Goal: Information Seeking & Learning: Learn about a topic

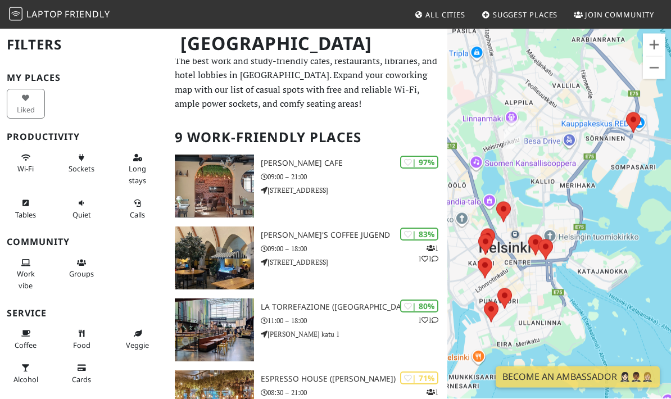
scroll to position [6, 0]
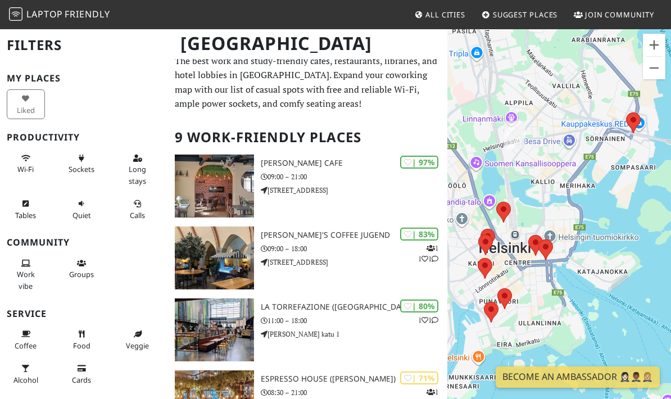
click at [330, 268] on div "| 83% 1 1 1 [PERSON_NAME]'s Coffee Jugend 09:00 – 18:00 [STREET_ADDRESS]" at bounding box center [354, 258] width 187 height 63
click at [319, 171] on p "09:00 – 21:00" at bounding box center [354, 176] width 187 height 11
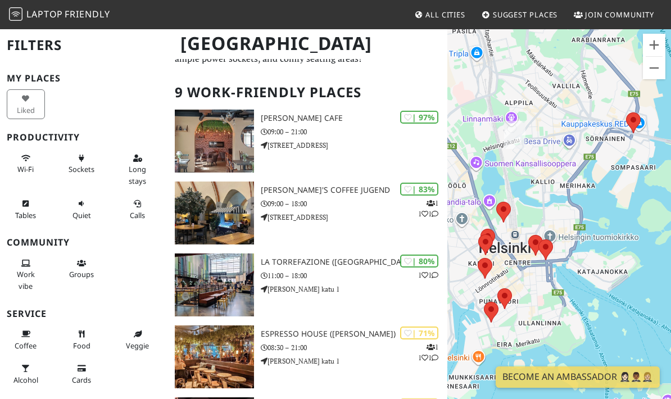
click at [349, 263] on h3 "La Torrefazione (Kamppi)" at bounding box center [354, 262] width 187 height 10
click at [334, 192] on h3 "Robert's Coffee Jugend" at bounding box center [354, 191] width 187 height 10
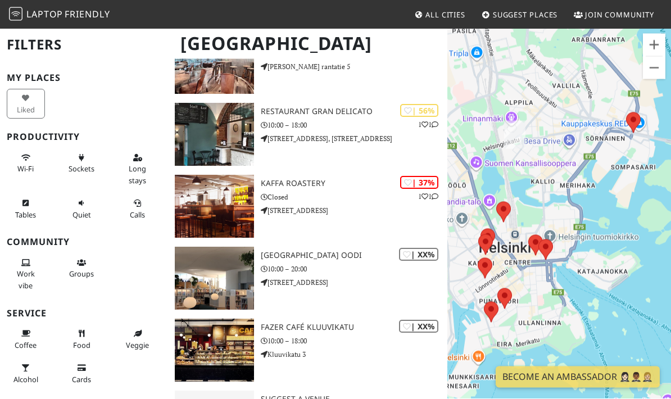
scroll to position [417, 0]
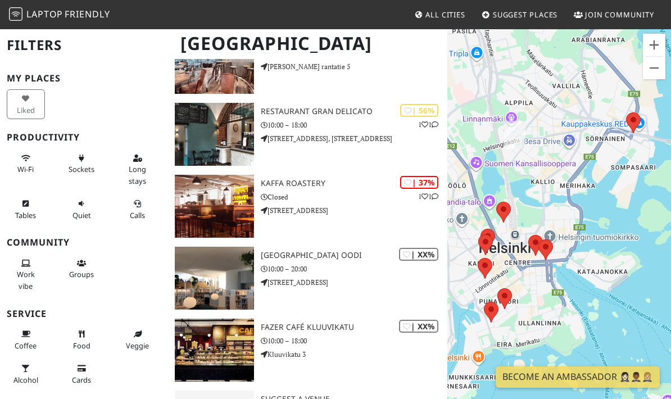
click at [311, 181] on h3 "Kaffa Roastery" at bounding box center [354, 184] width 187 height 10
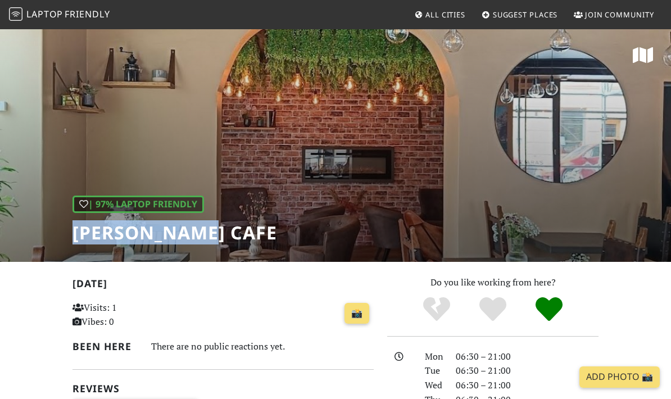
copy h1 "[PERSON_NAME] Cafe"
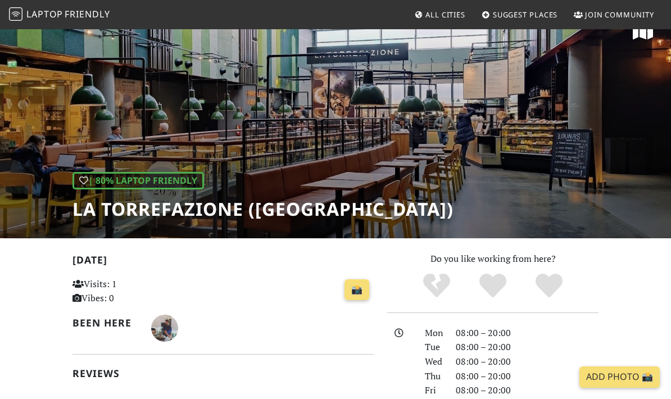
scroll to position [4, 0]
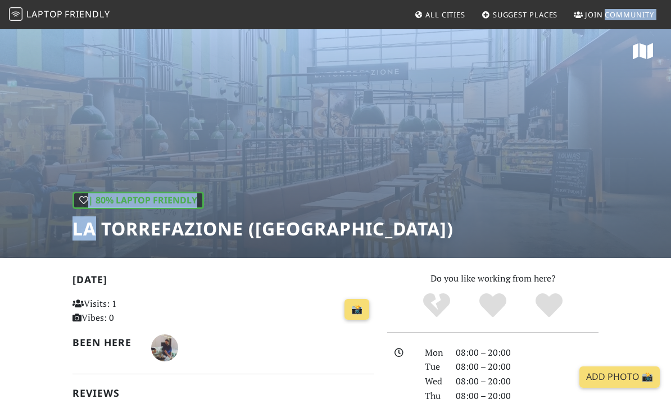
click at [220, 323] on div "📸" at bounding box center [276, 310] width 196 height 30
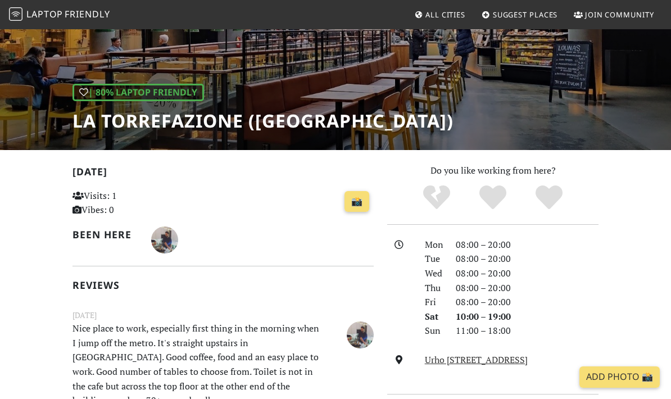
scroll to position [116, 0]
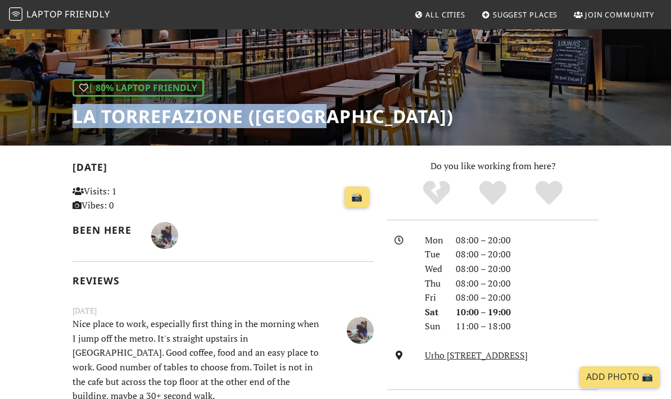
copy h1 "La Torrefazione (Kamppi"
